Goal: Contribute content: Contribute content

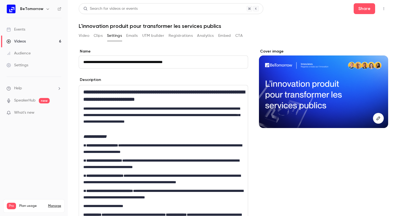
scroll to position [113, 0]
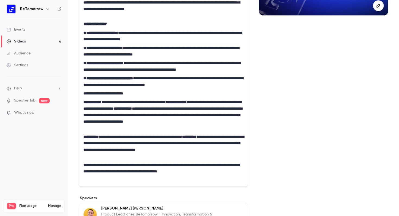
click at [16, 28] on div "Events" at bounding box center [16, 29] width 19 height 5
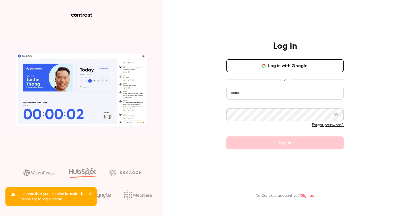
click at [250, 65] on button "Log in with Google" at bounding box center [284, 65] width 117 height 13
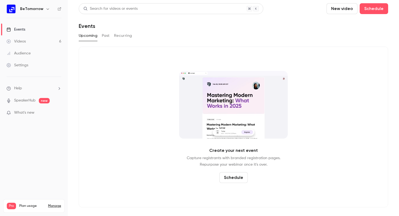
click at [23, 40] on div "Videos" at bounding box center [16, 41] width 19 height 5
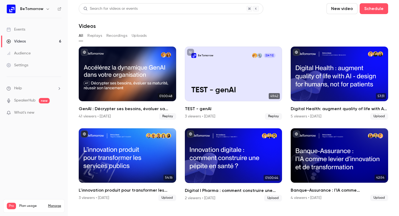
click at [343, 7] on button "New video" at bounding box center [341, 8] width 31 height 11
click at [353, 21] on div "Record" at bounding box center [361, 23] width 41 height 5
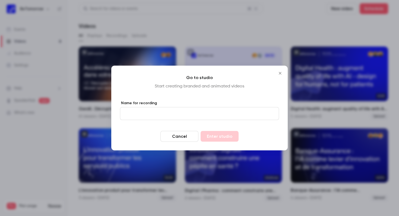
click at [180, 114] on input "Name for recording" at bounding box center [199, 113] width 159 height 13
type input "***"
click at [223, 137] on button "Enter studio" at bounding box center [219, 136] width 38 height 11
